Goal: Find specific page/section: Find specific page/section

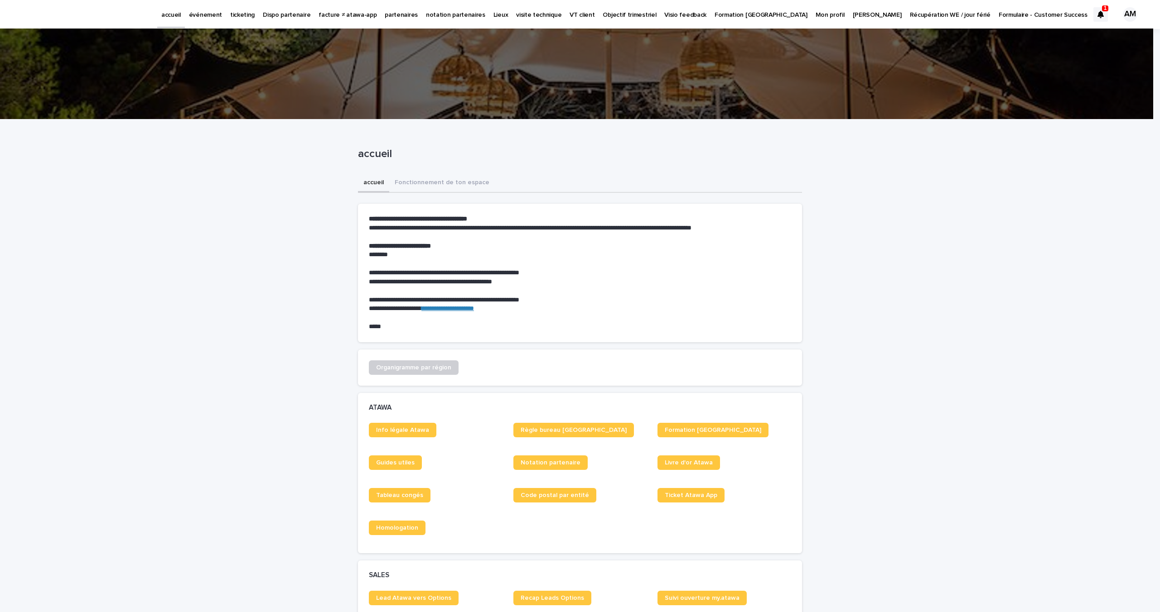
click at [208, 12] on p "événement" at bounding box center [205, 9] width 33 height 19
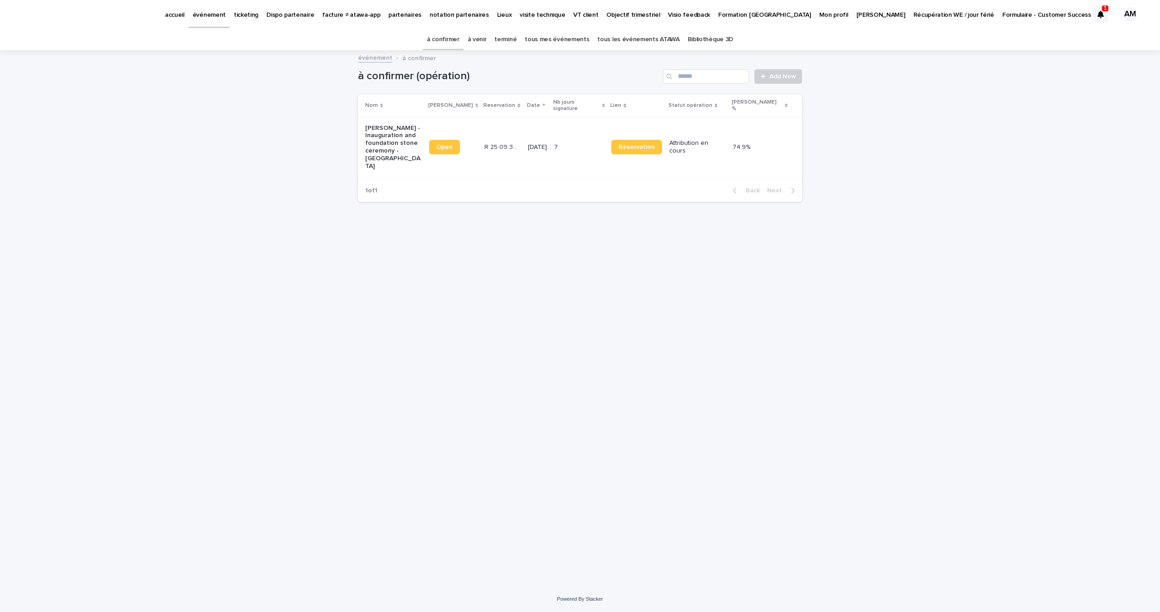
click at [486, 42] on link "à venir" at bounding box center [476, 39] width 19 height 21
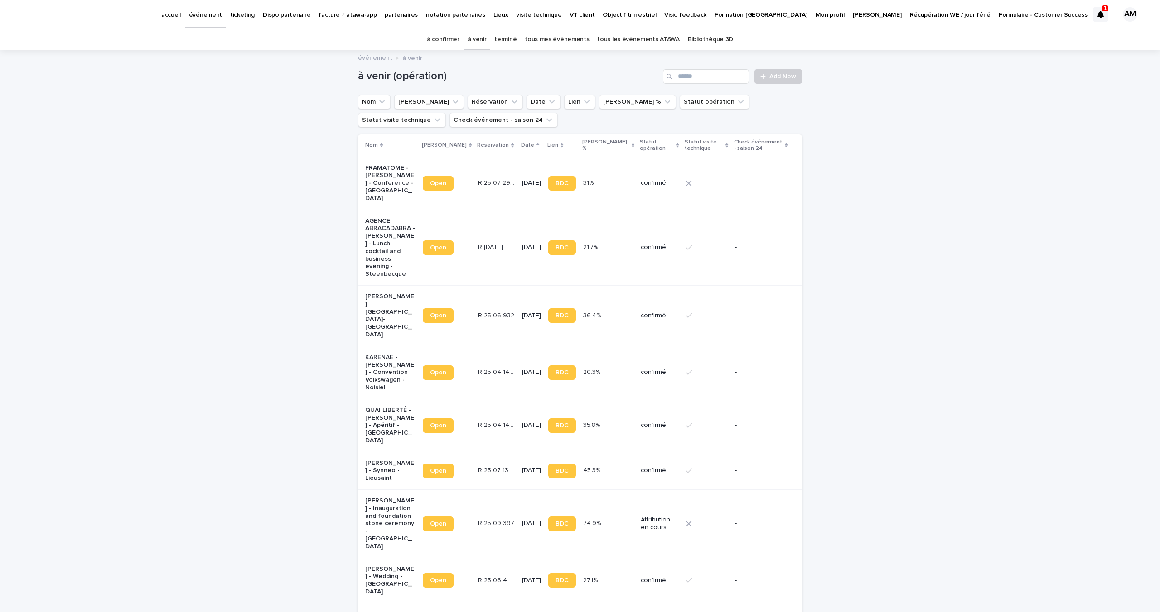
click at [369, 245] on p "AGENCE ABRACADABRA - [PERSON_NAME] - Lunch, cocktail and business evening - Ste…" at bounding box center [390, 247] width 50 height 61
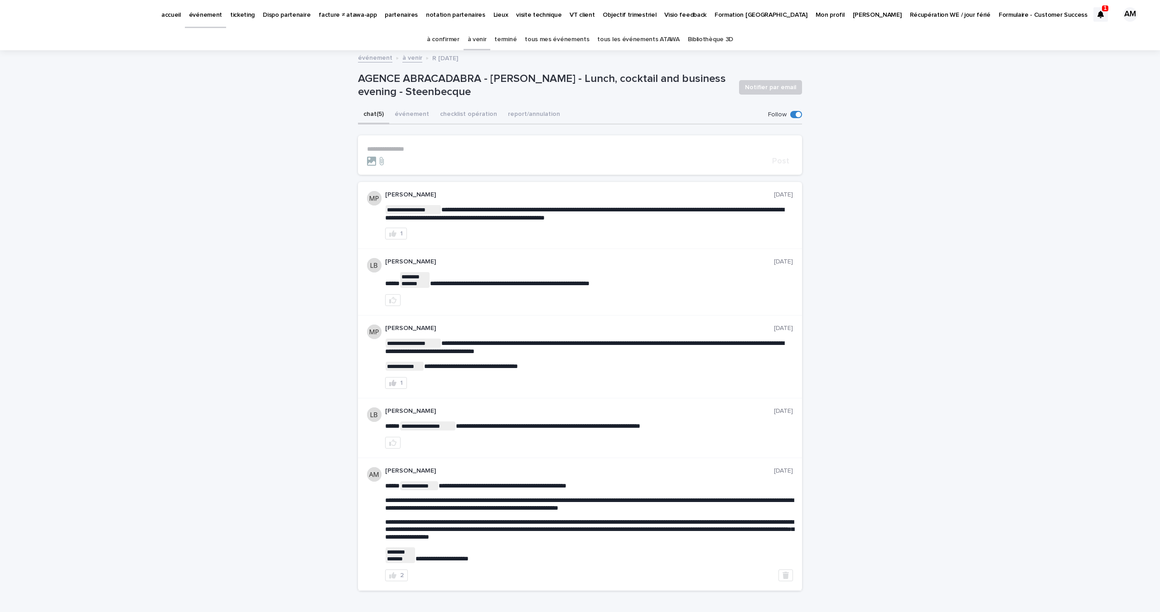
click at [1097, 14] on icon at bounding box center [1100, 14] width 6 height 7
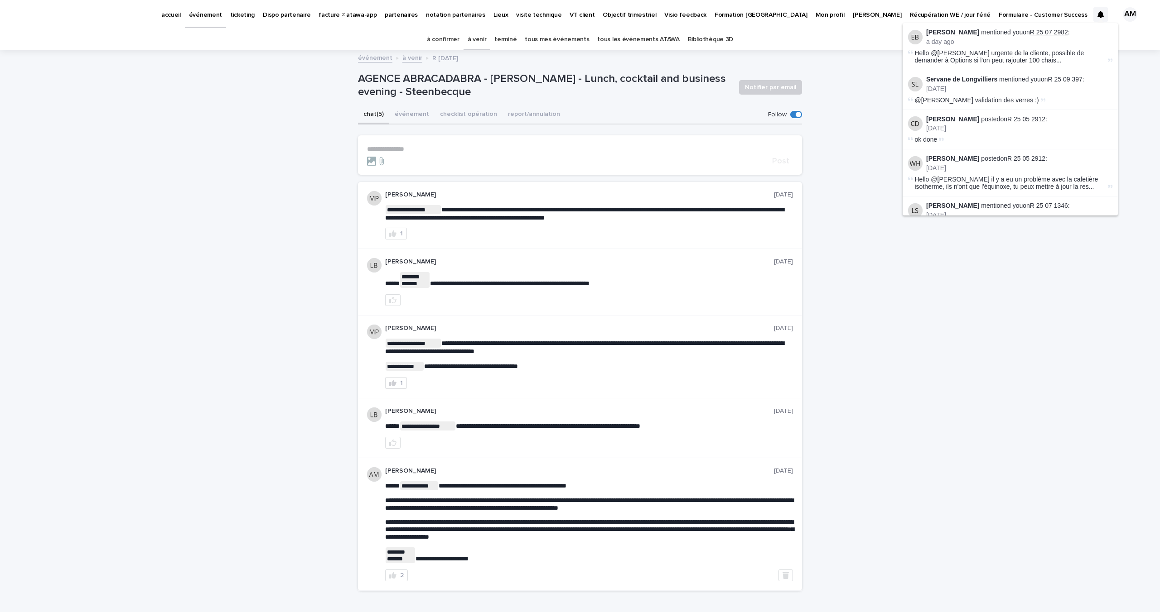
click at [1042, 32] on link "R 25 07 2982" at bounding box center [1049, 32] width 38 height 7
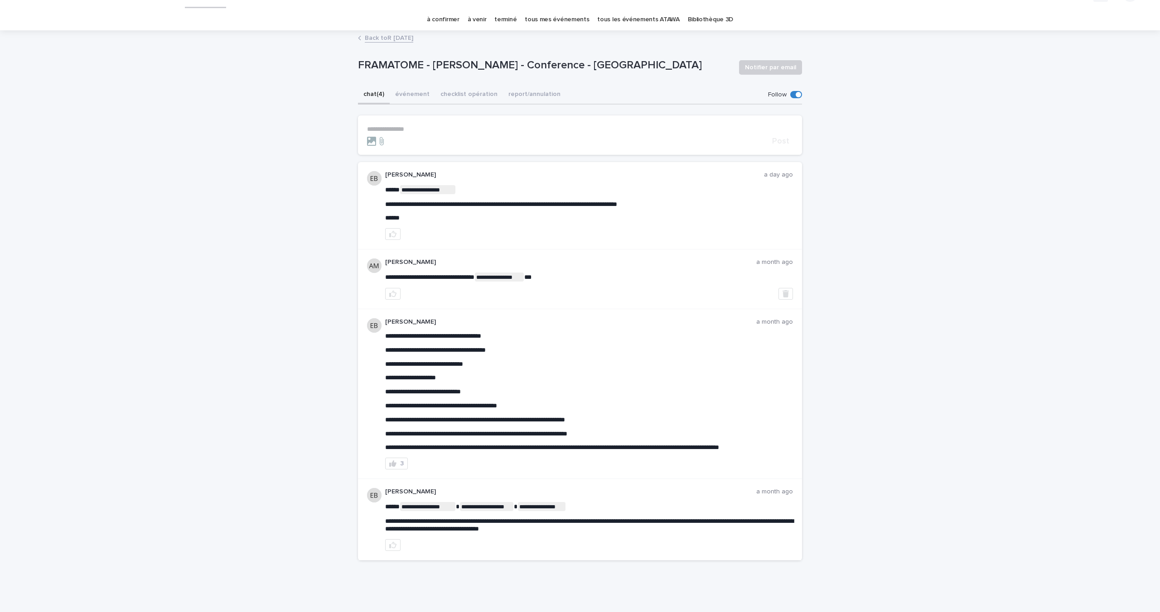
scroll to position [19, 0]
